Goal: Transaction & Acquisition: Purchase product/service

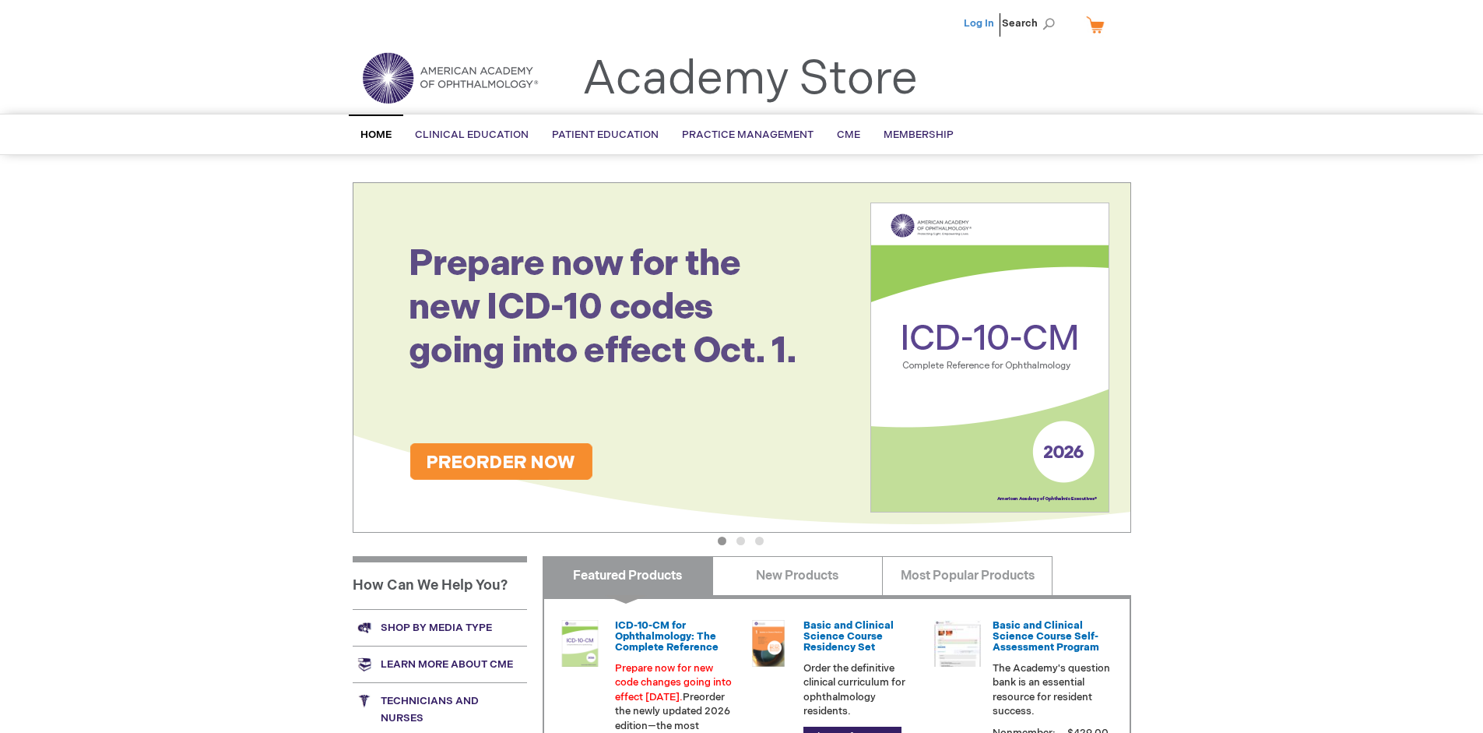
click at [980, 23] on link "Log In" at bounding box center [979, 23] width 30 height 12
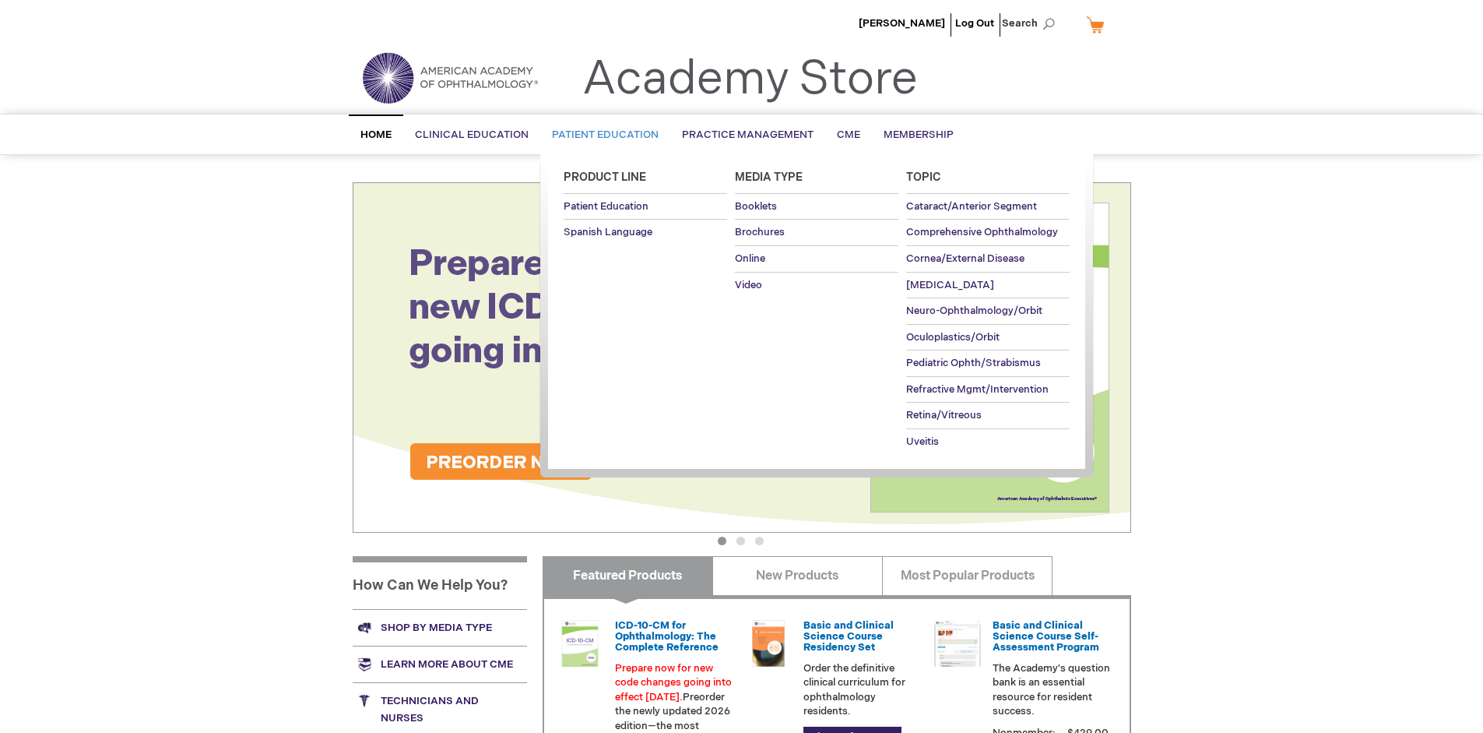
click at [601, 135] on span "Patient Education" at bounding box center [605, 134] width 107 height 12
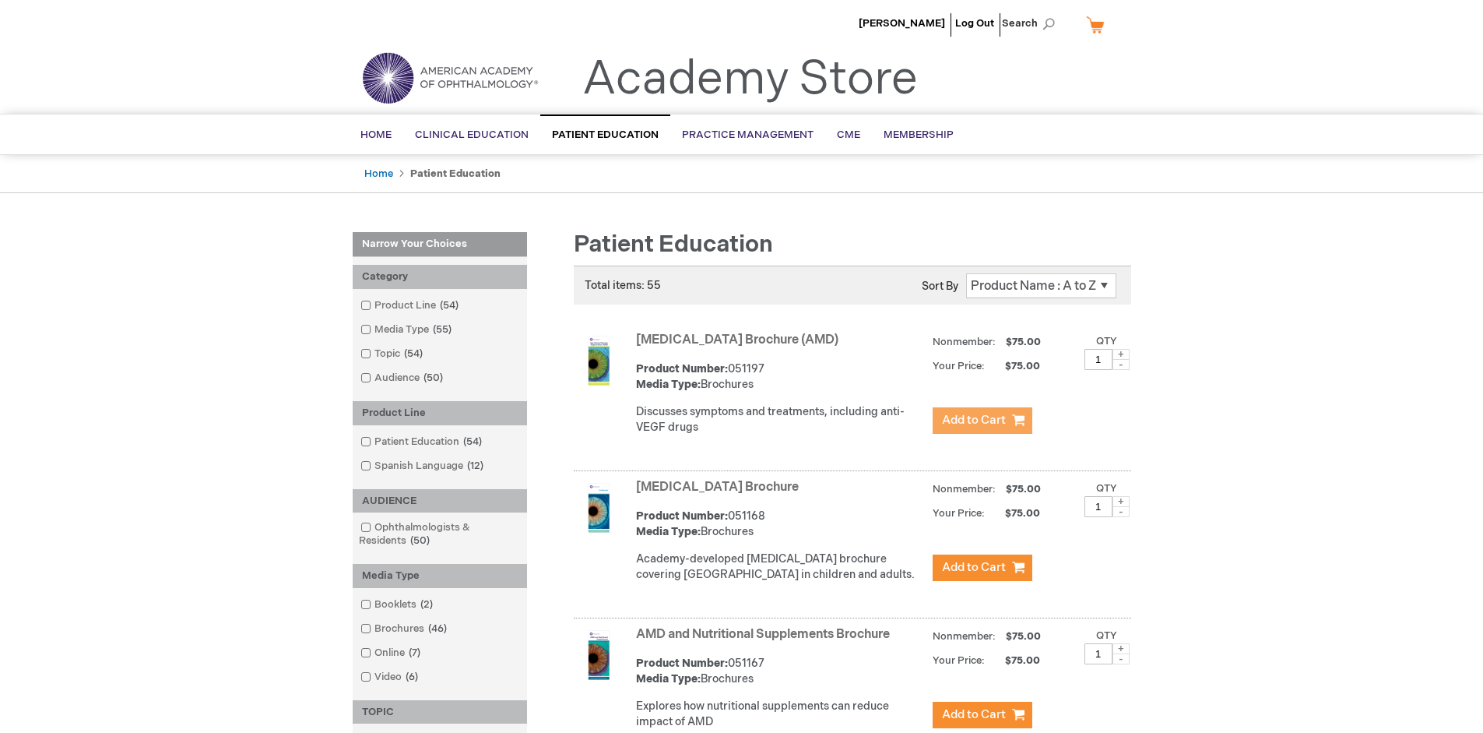
click at [982, 420] on span "Add to Cart" at bounding box center [974, 420] width 64 height 15
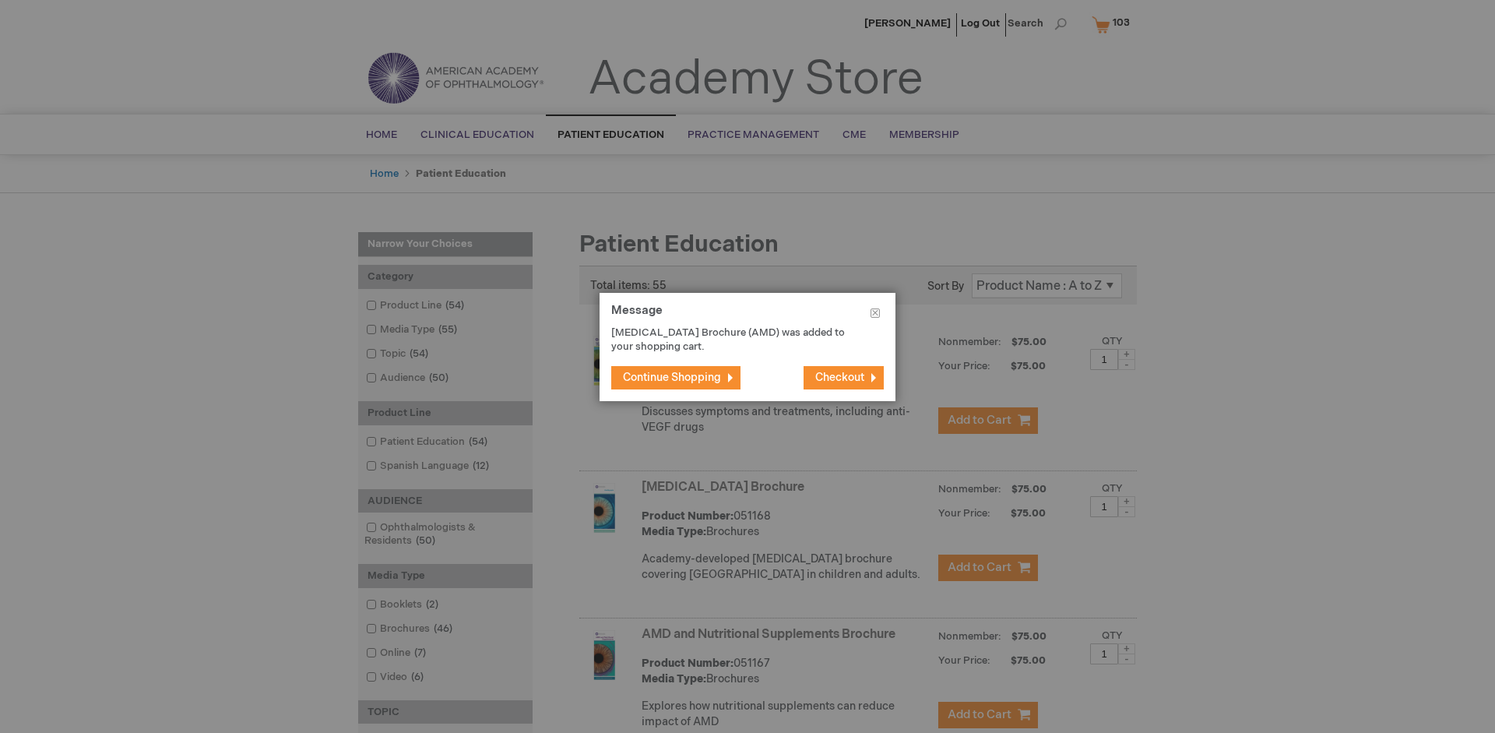
click at [672, 377] on span "Continue Shopping" at bounding box center [672, 377] width 98 height 13
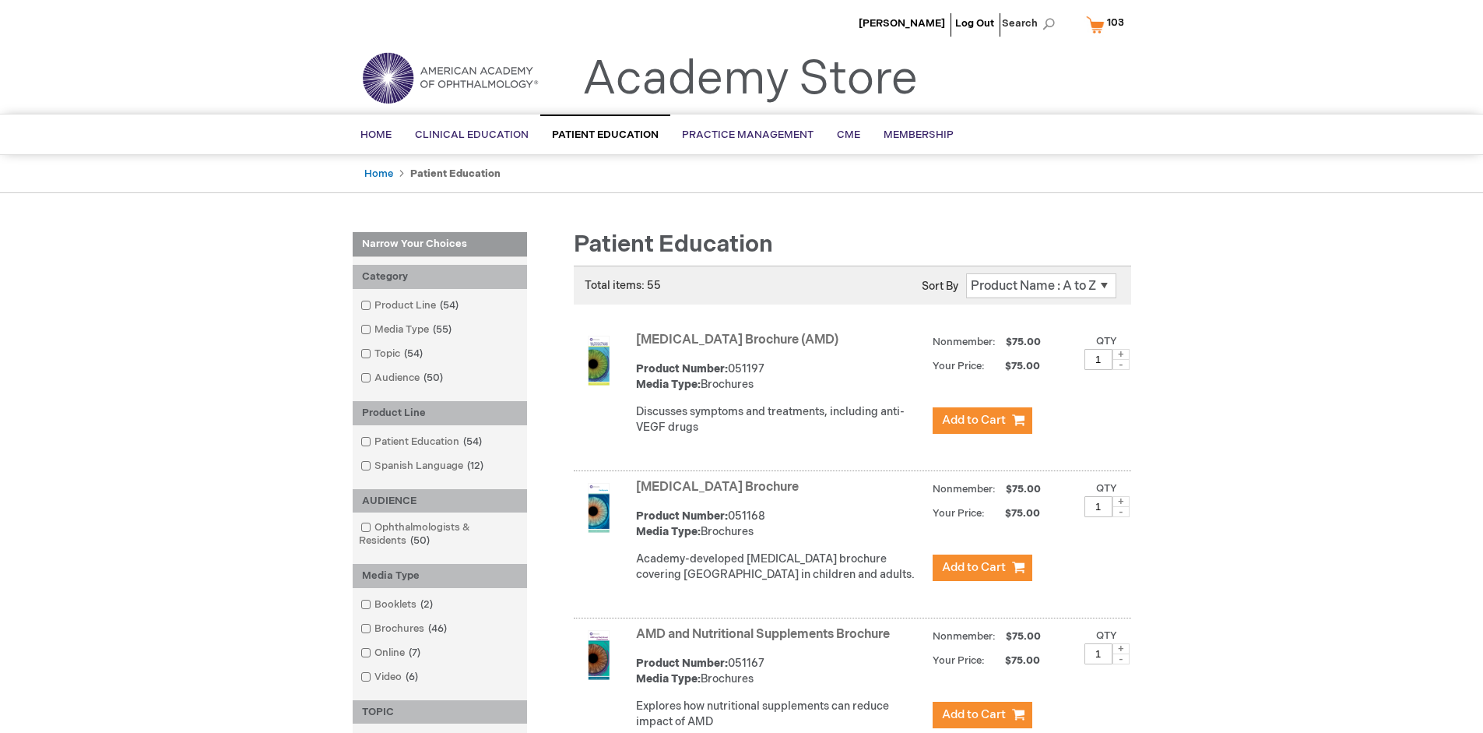
click at [766, 642] on link "AMD and Nutritional Supplements Brochure" at bounding box center [763, 634] width 254 height 15
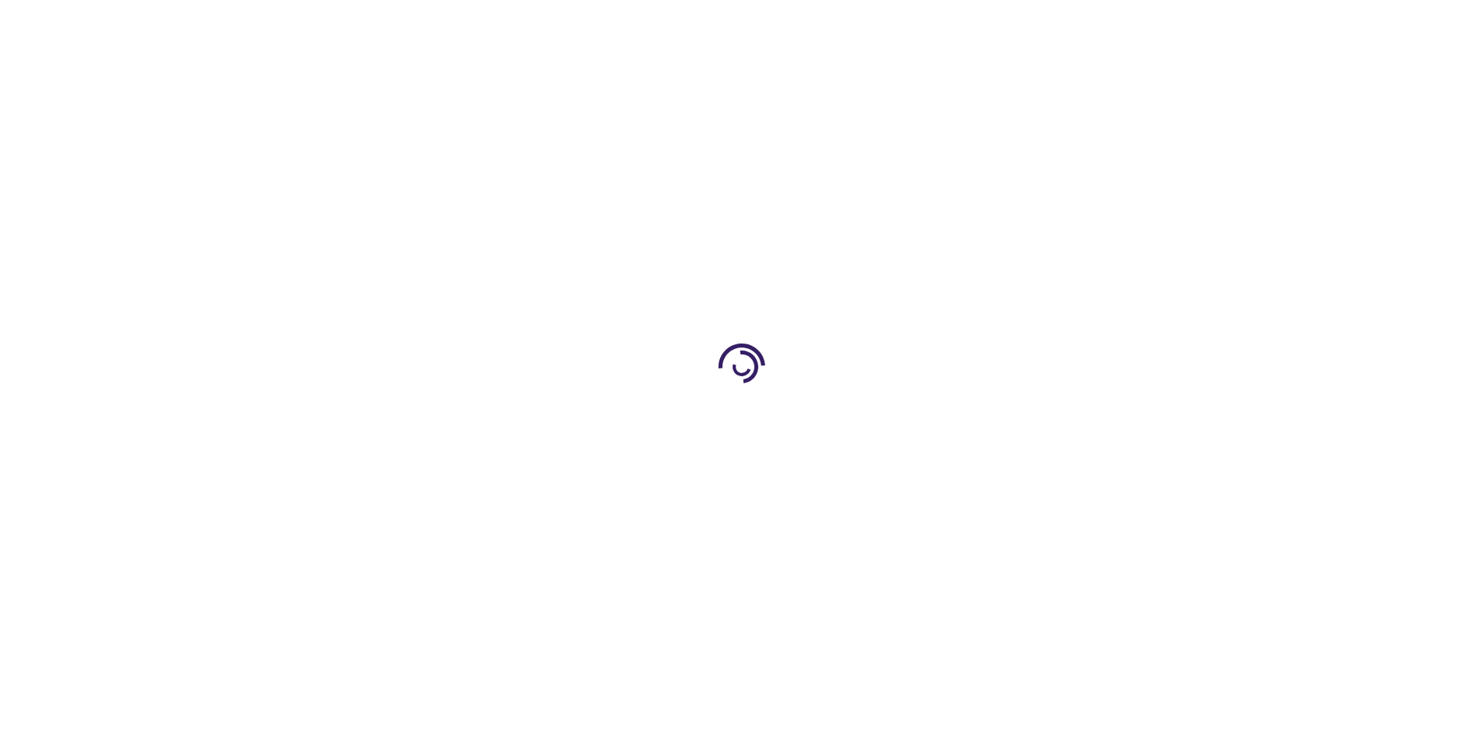
type input "1"
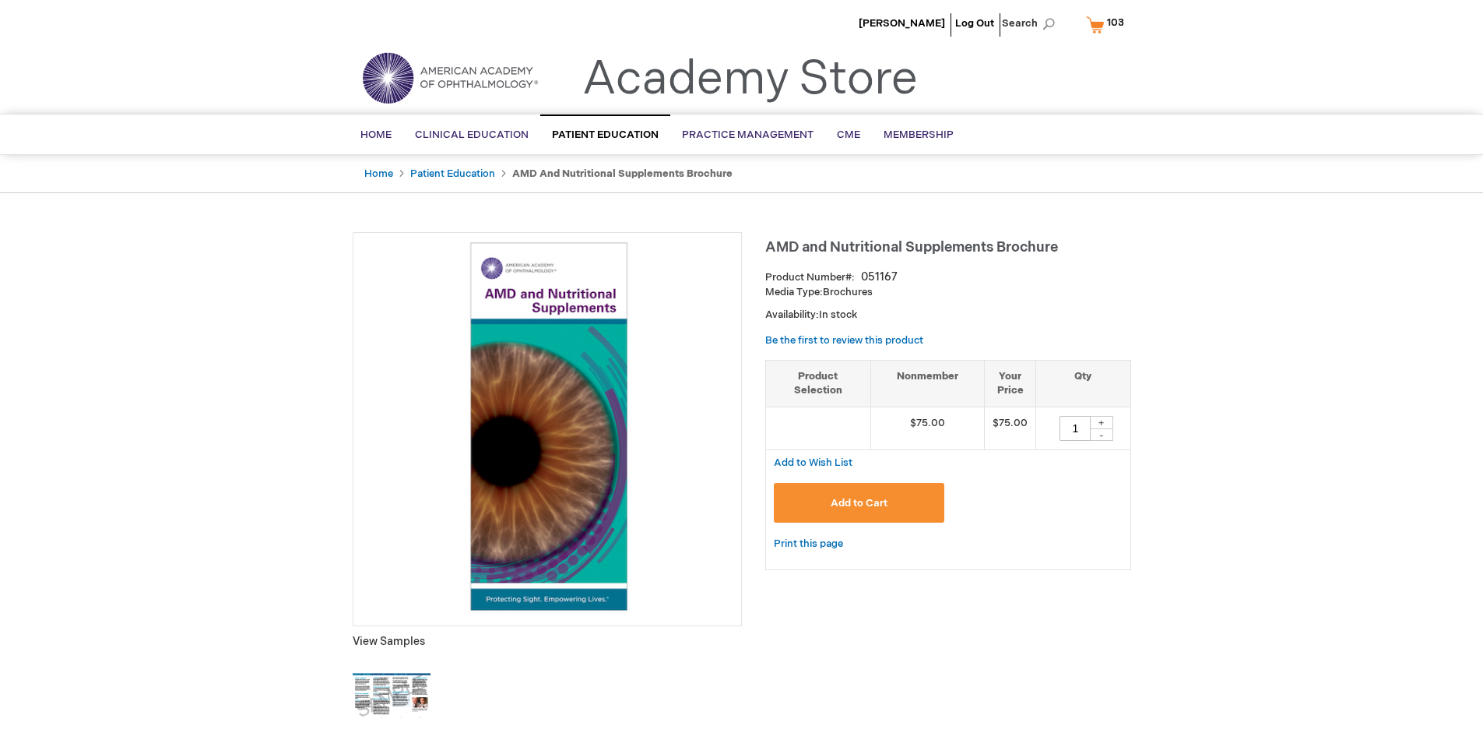
click at [859, 502] on span "Add to Cart" at bounding box center [859, 503] width 57 height 12
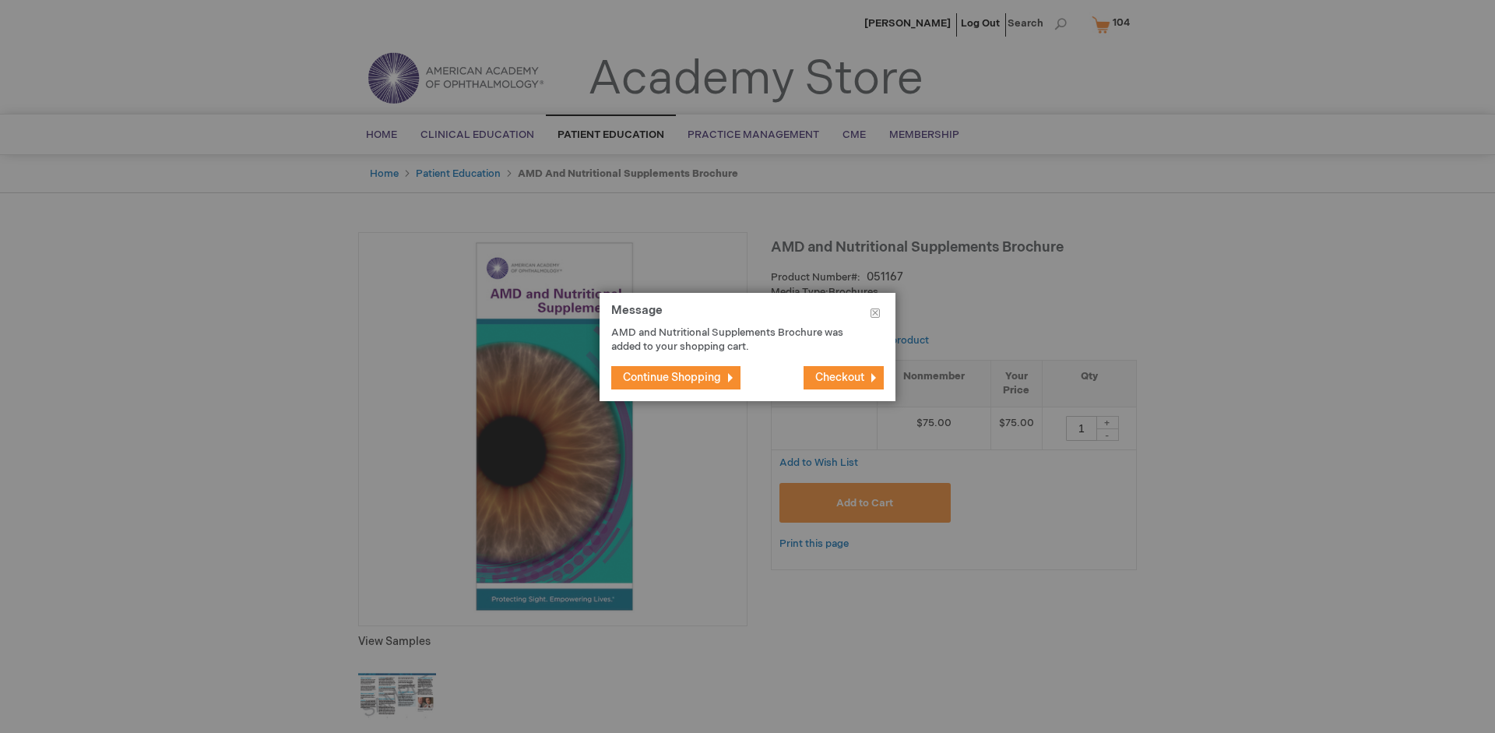
click at [672, 377] on span "Continue Shopping" at bounding box center [672, 377] width 98 height 13
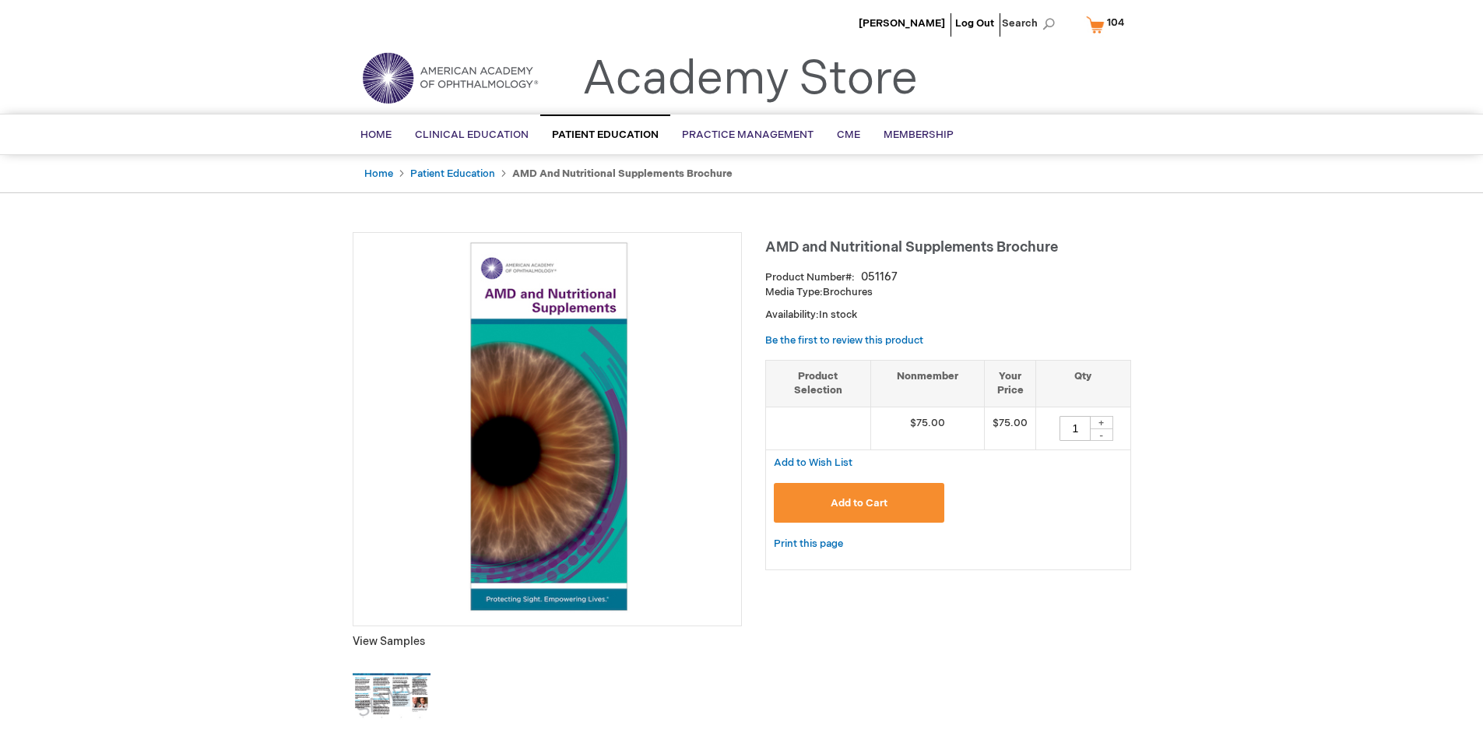
click at [1108, 24] on span "104" at bounding box center [1115, 22] width 17 height 12
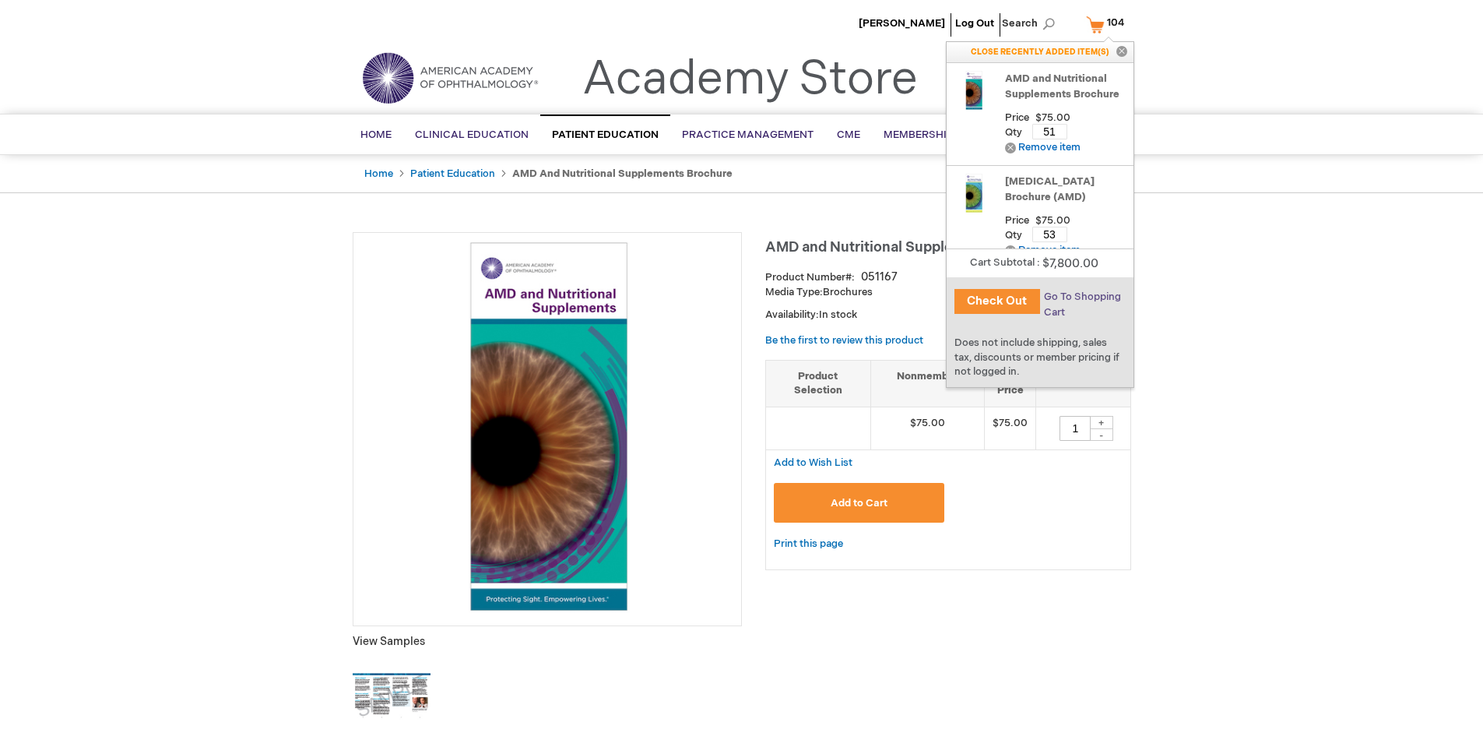
click at [1082, 297] on span "Go To Shopping Cart" at bounding box center [1082, 304] width 77 height 28
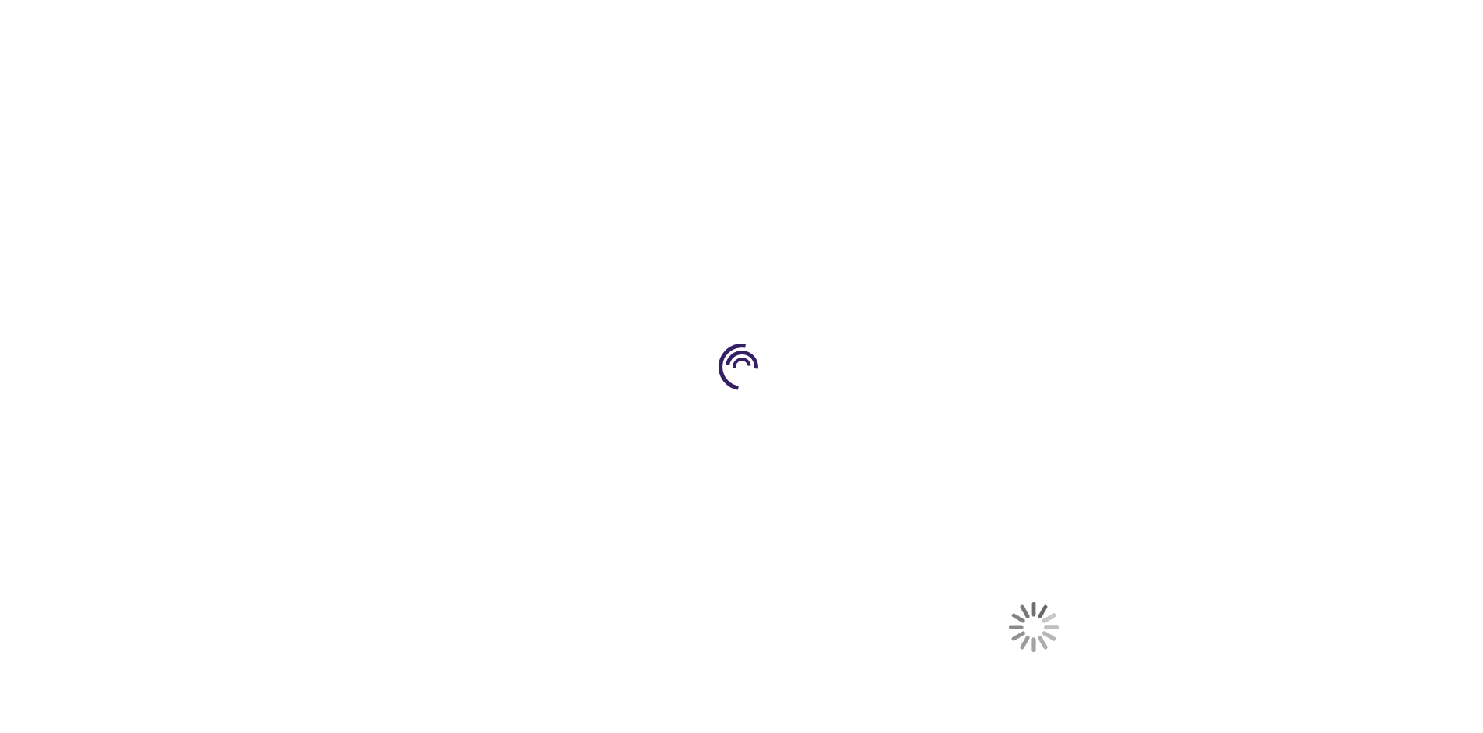
select select "US"
select select "41"
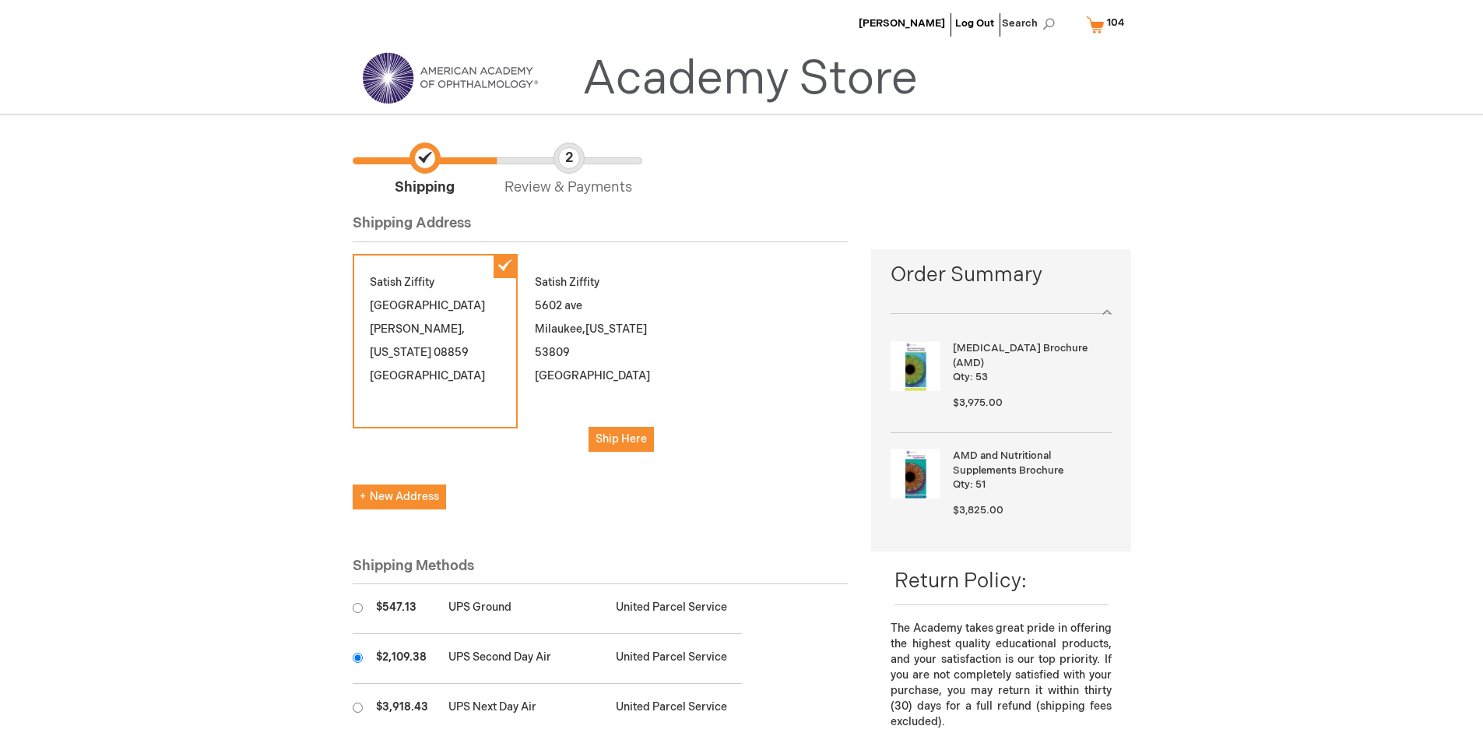
click at [357, 657] on input "radio" at bounding box center [358, 657] width 10 height 10
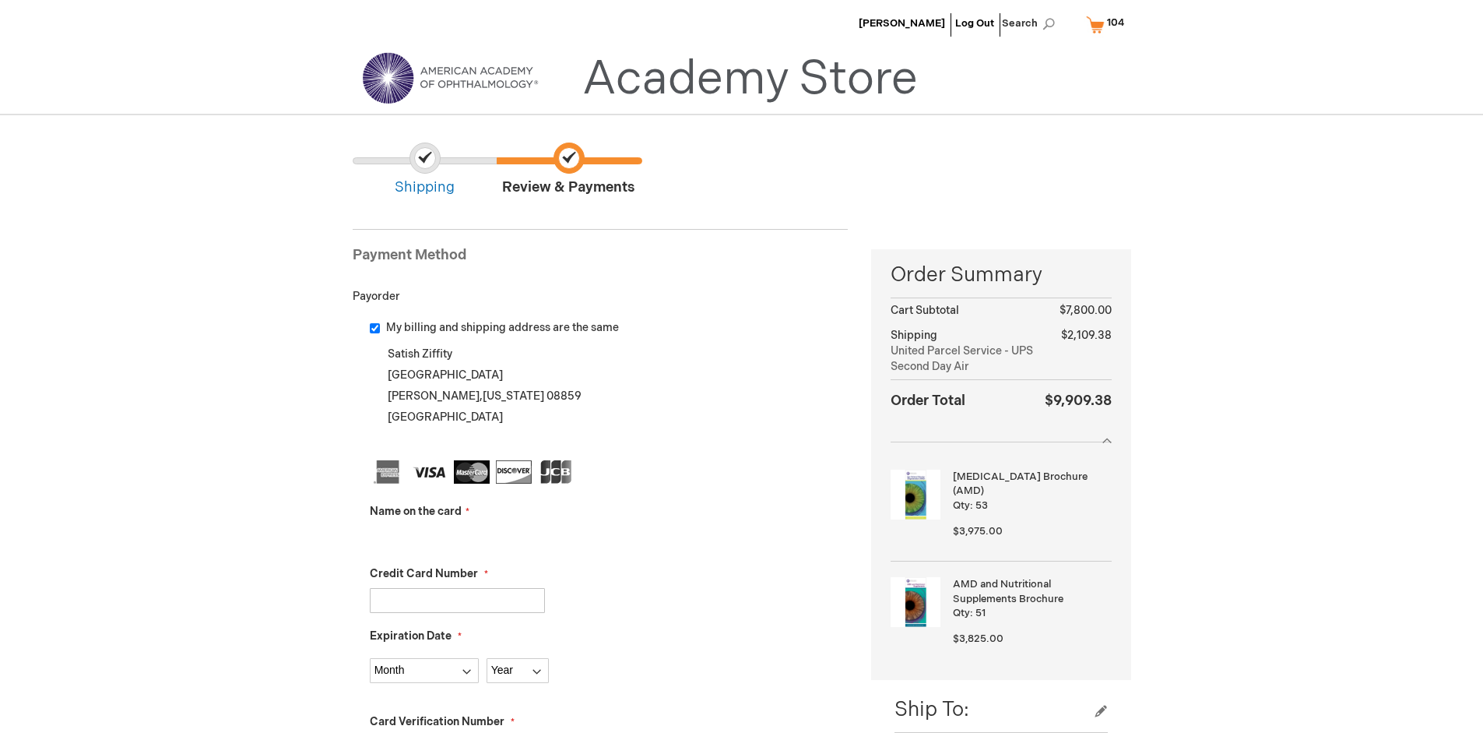
click at [457, 537] on input "Name on the card" at bounding box center [457, 538] width 175 height 25
